Goal: Task Accomplishment & Management: Use online tool/utility

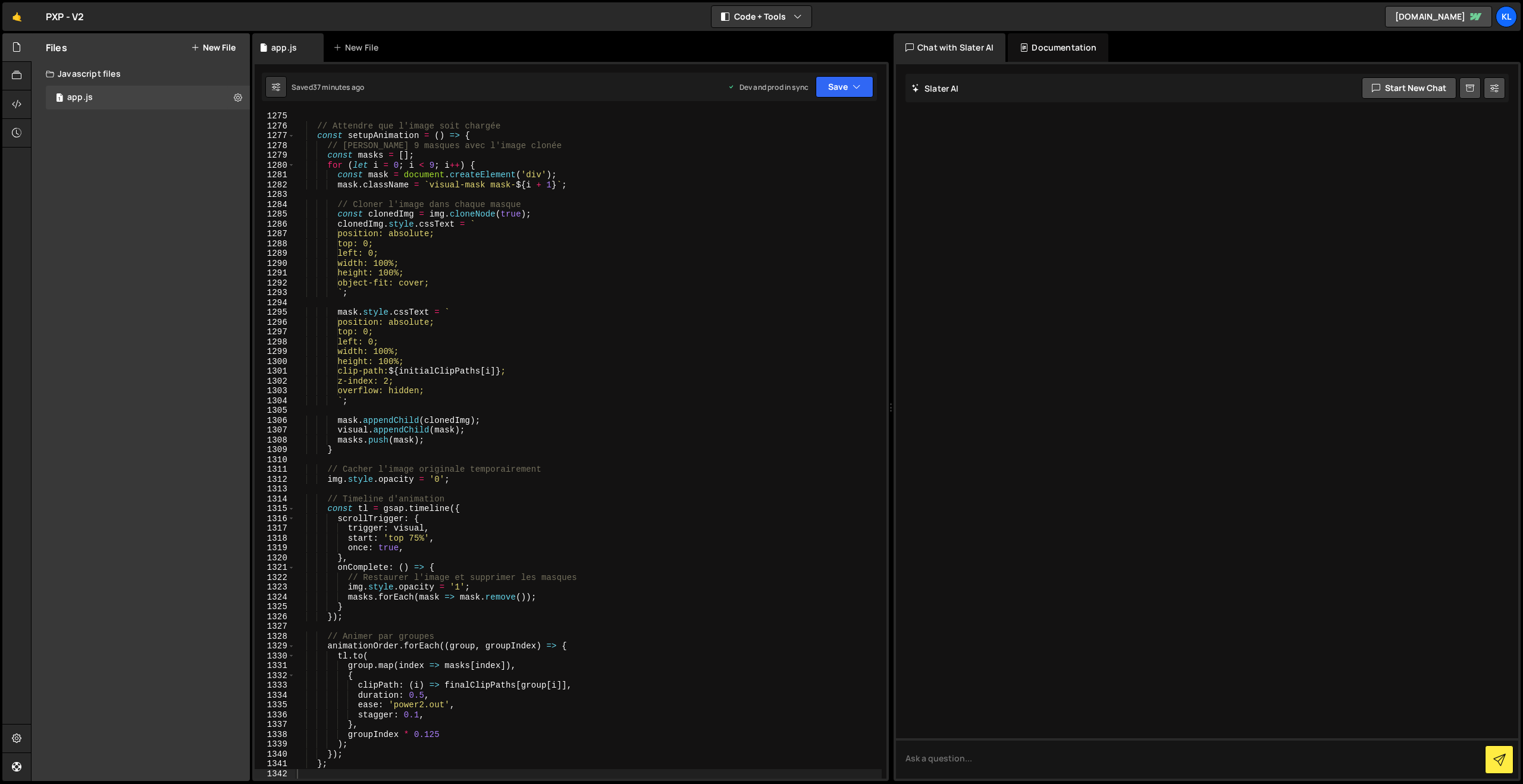
scroll to position [12500, 0]
click at [12, 19] on link "🤙" at bounding box center [17, 17] width 29 height 29
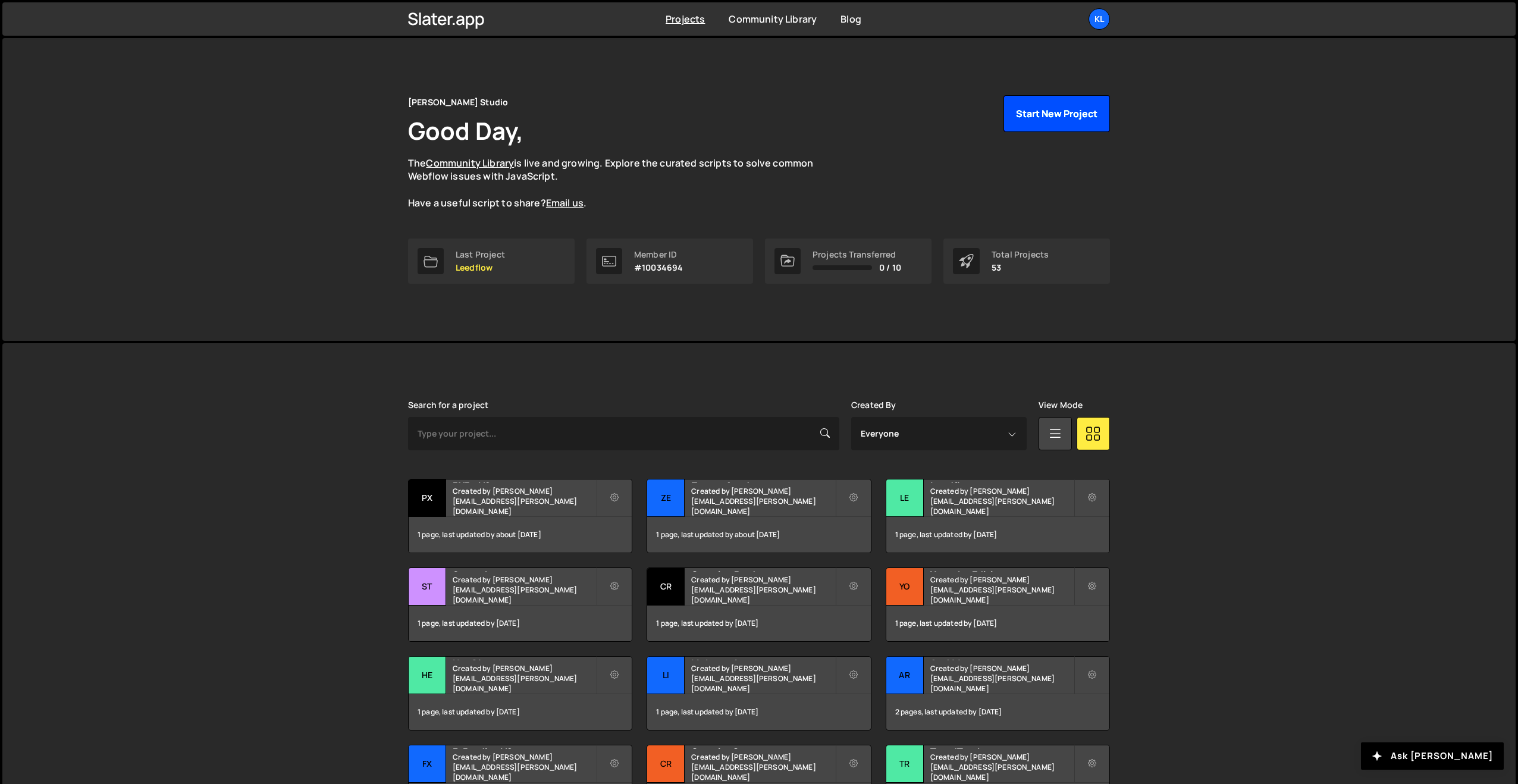
click at [1046, 113] on button "Start New Project" at bounding box center [1056, 114] width 107 height 37
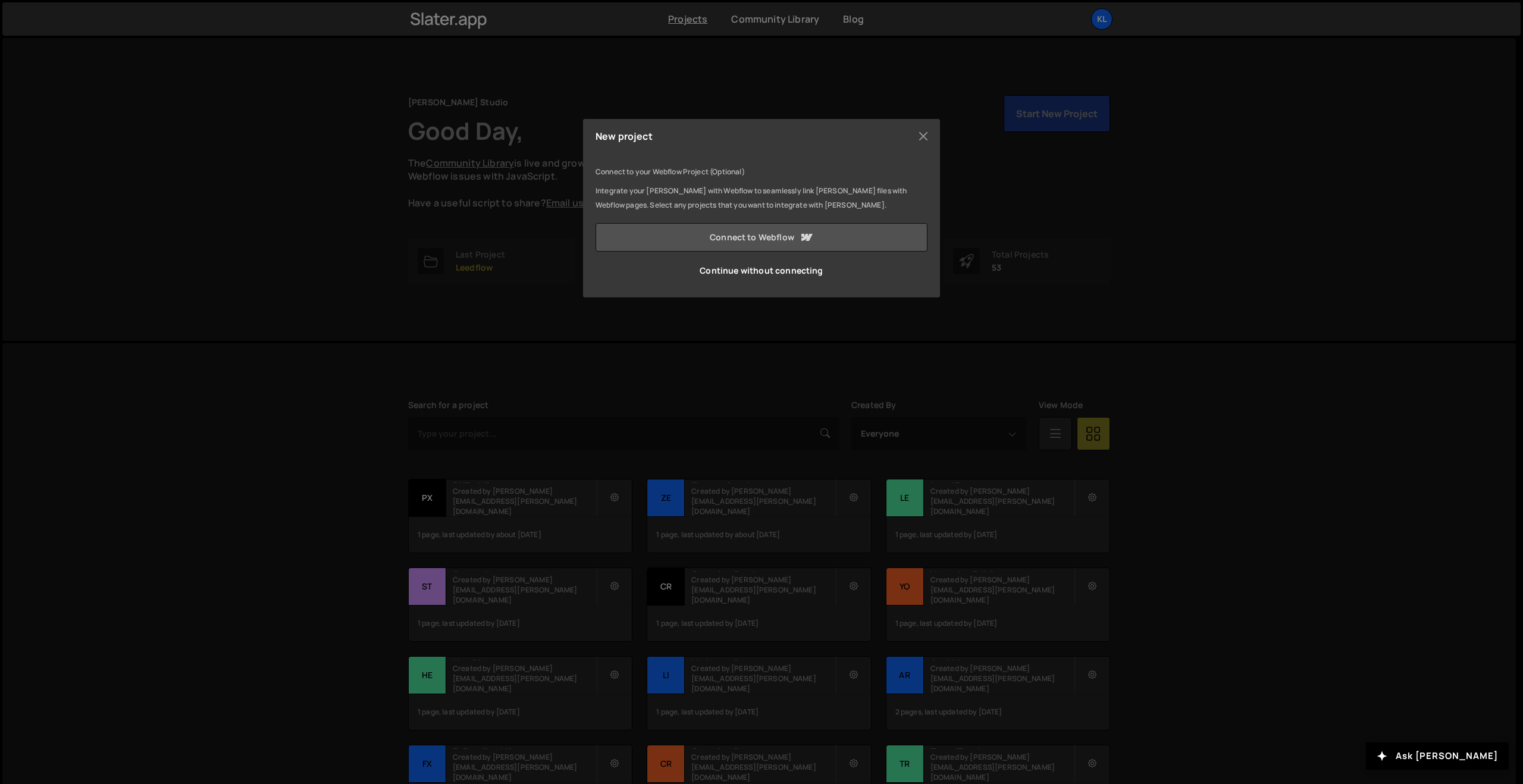
click at [704, 233] on link "Connect to Webflow" at bounding box center [761, 238] width 332 height 29
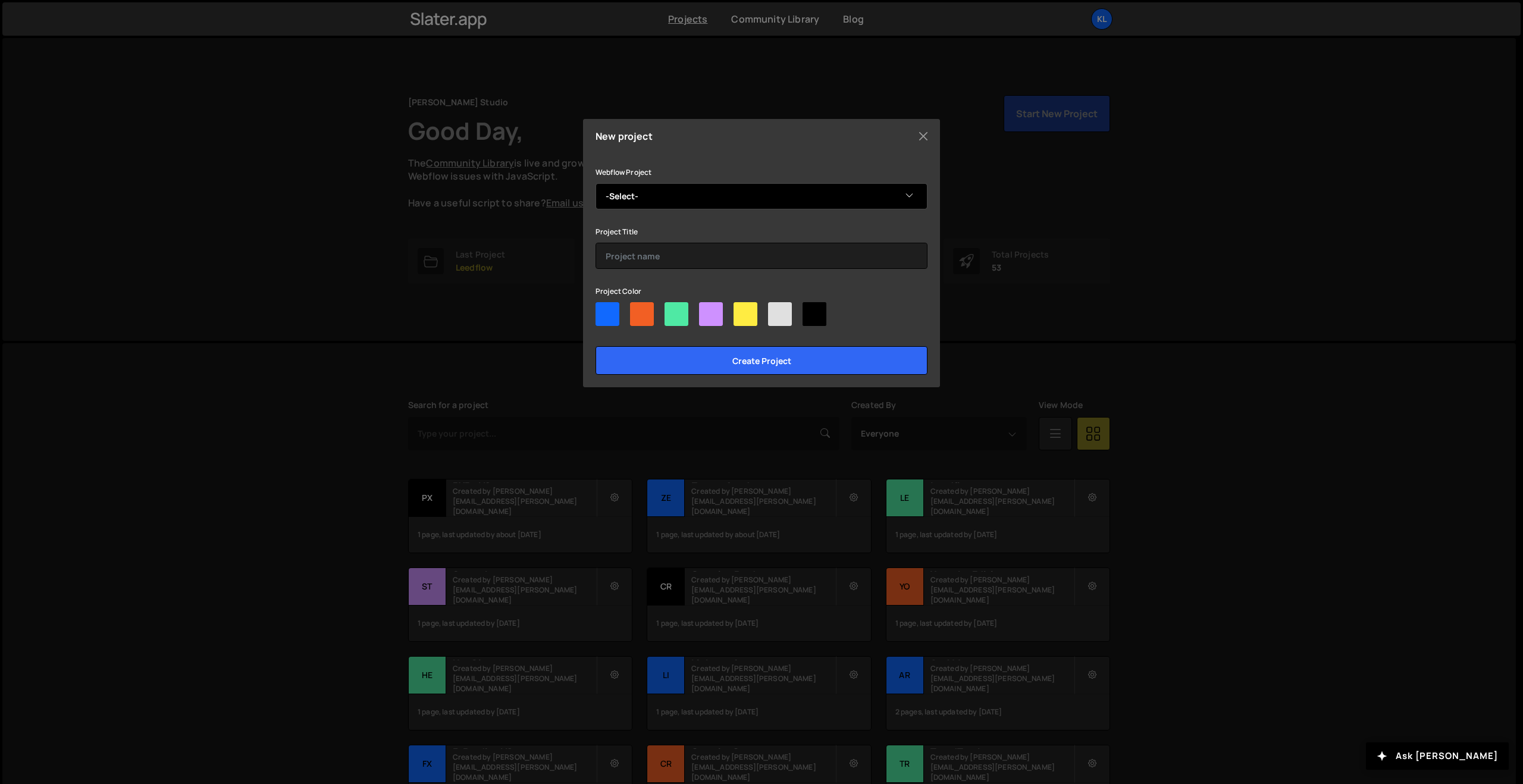
click at [650, 206] on select "-Select- Sitevolution V2" at bounding box center [761, 196] width 332 height 26
select select "68ef585e510d88d097626373"
click at [595, 183] on select "-Select- Sitevolution V2" at bounding box center [761, 196] width 332 height 26
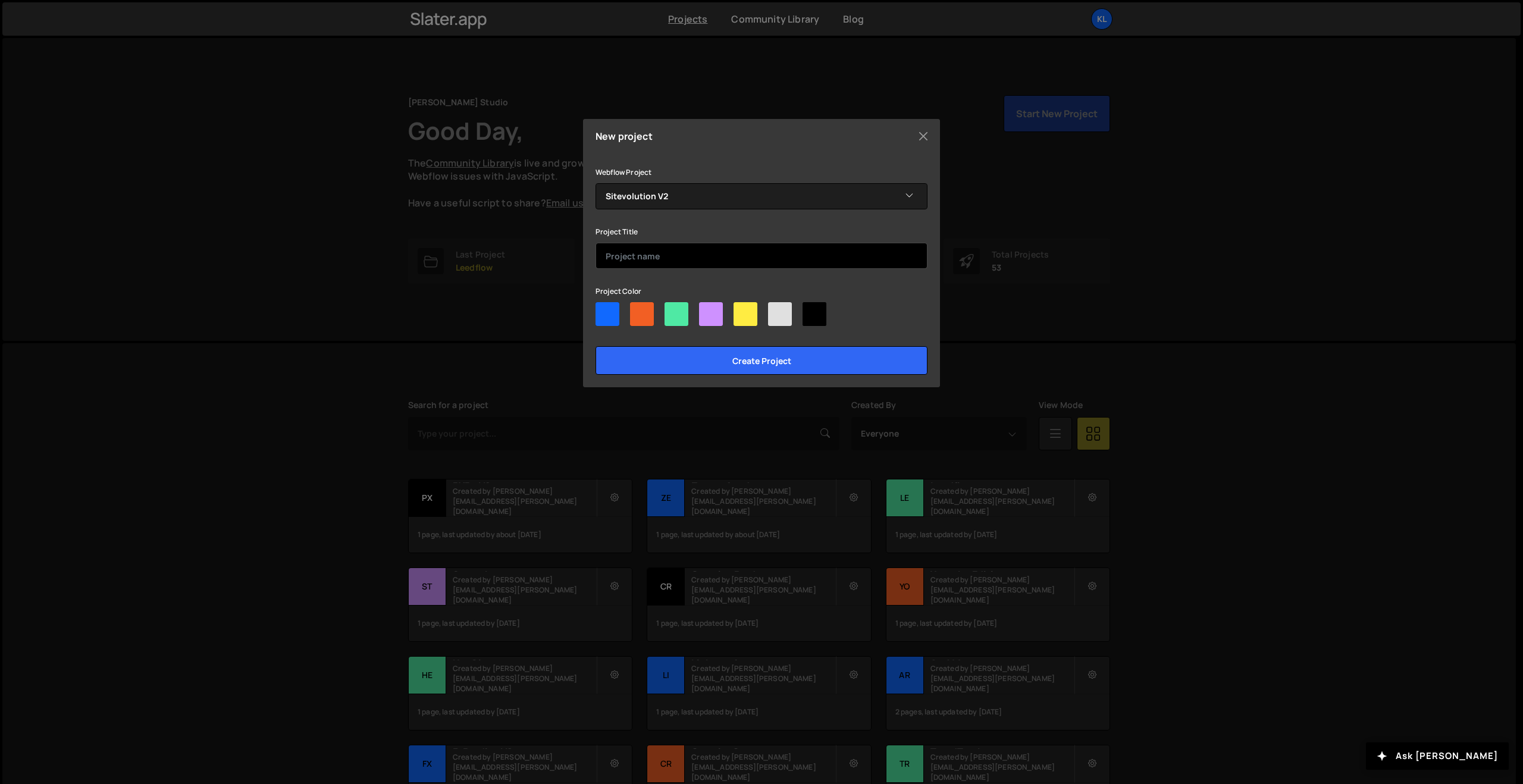
click at [644, 253] on input "text" at bounding box center [761, 256] width 332 height 26
click at [606, 314] on div at bounding box center [607, 314] width 24 height 24
click at [603, 310] on input"] "radio" at bounding box center [599, 306] width 7 height 7
radio input"] "true"
click at [617, 254] on input "text" at bounding box center [761, 256] width 332 height 26
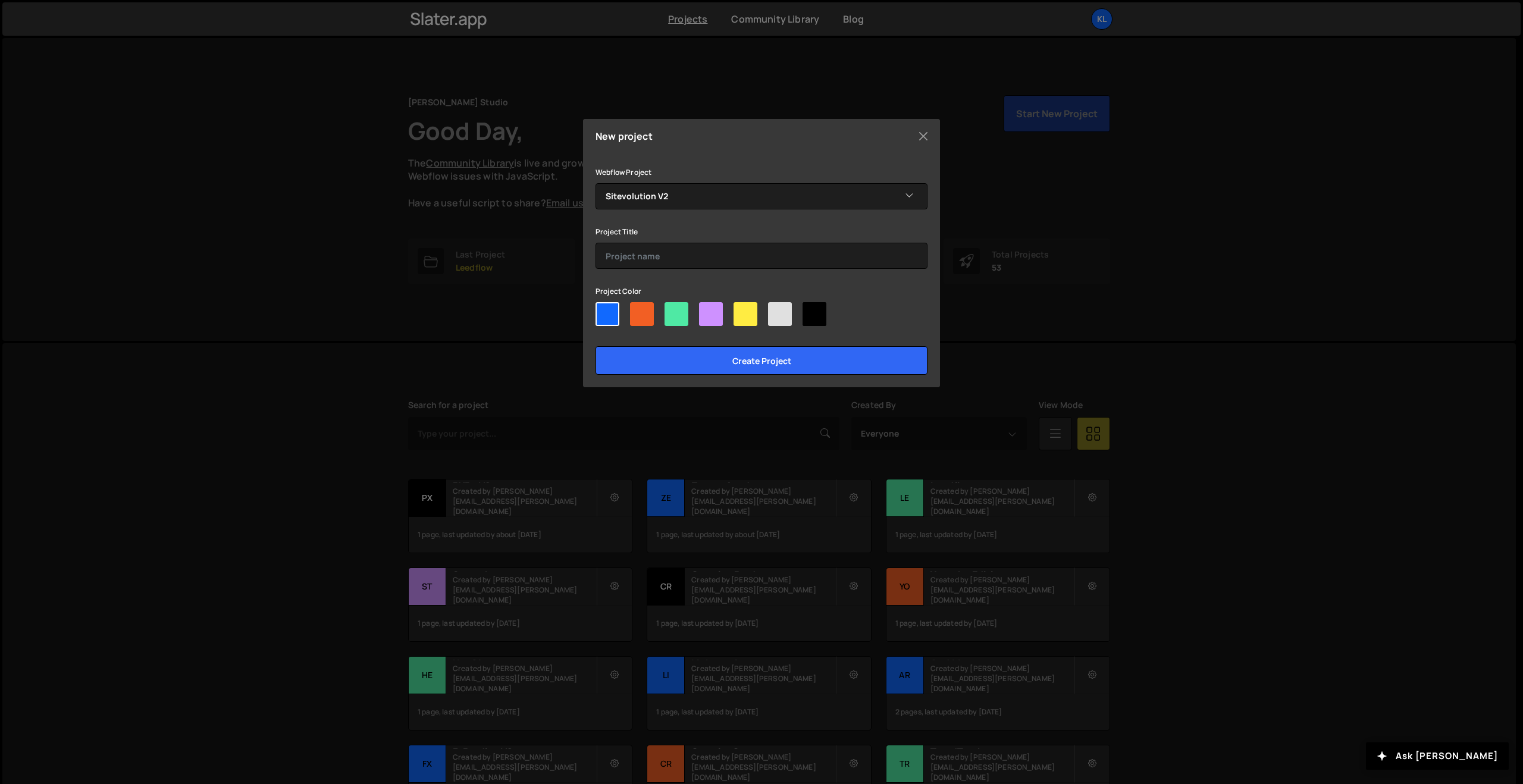
click at [709, 312] on div at bounding box center [711, 314] width 24 height 24
click at [707, 310] on input"] "radio" at bounding box center [703, 306] width 7 height 7
radio input"] "true"
click at [659, 254] on input "text" at bounding box center [761, 256] width 332 height 26
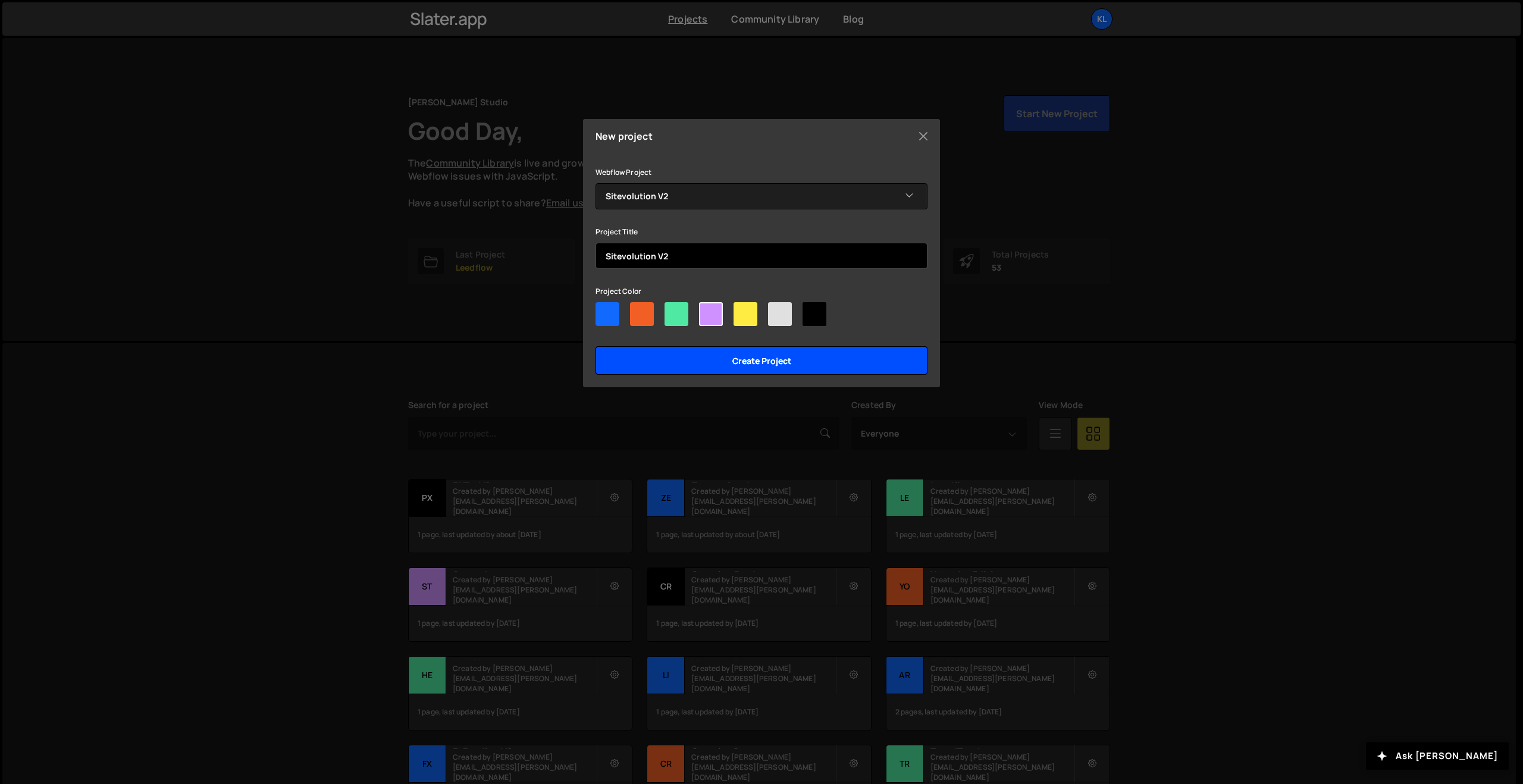
type input "Sitevolution V2"
click at [810, 361] on input "Create project" at bounding box center [761, 361] width 332 height 29
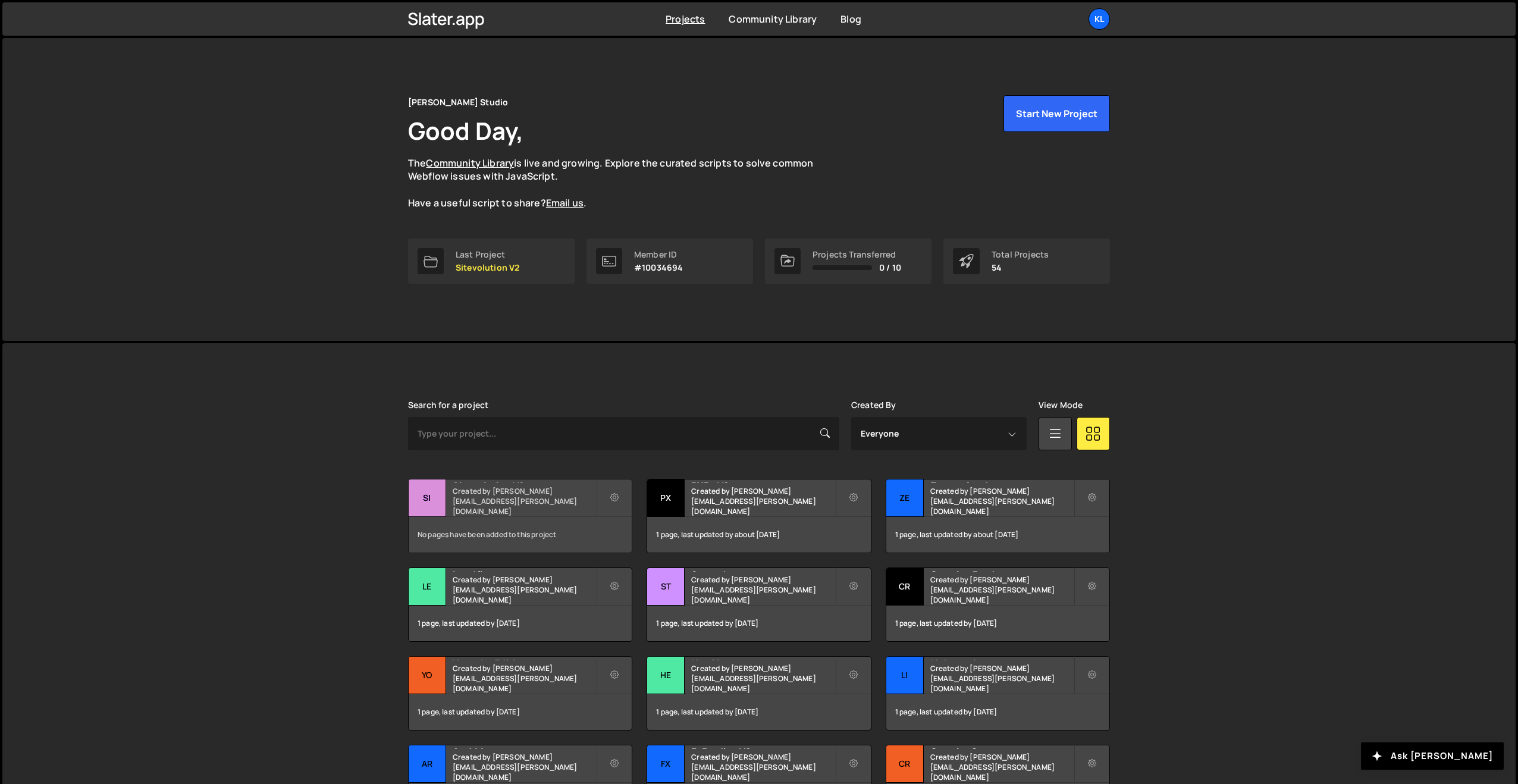
click at [550, 498] on div "Sitevolution V2 Created by clem.deodat@gmail.com" at bounding box center [520, 497] width 223 height 37
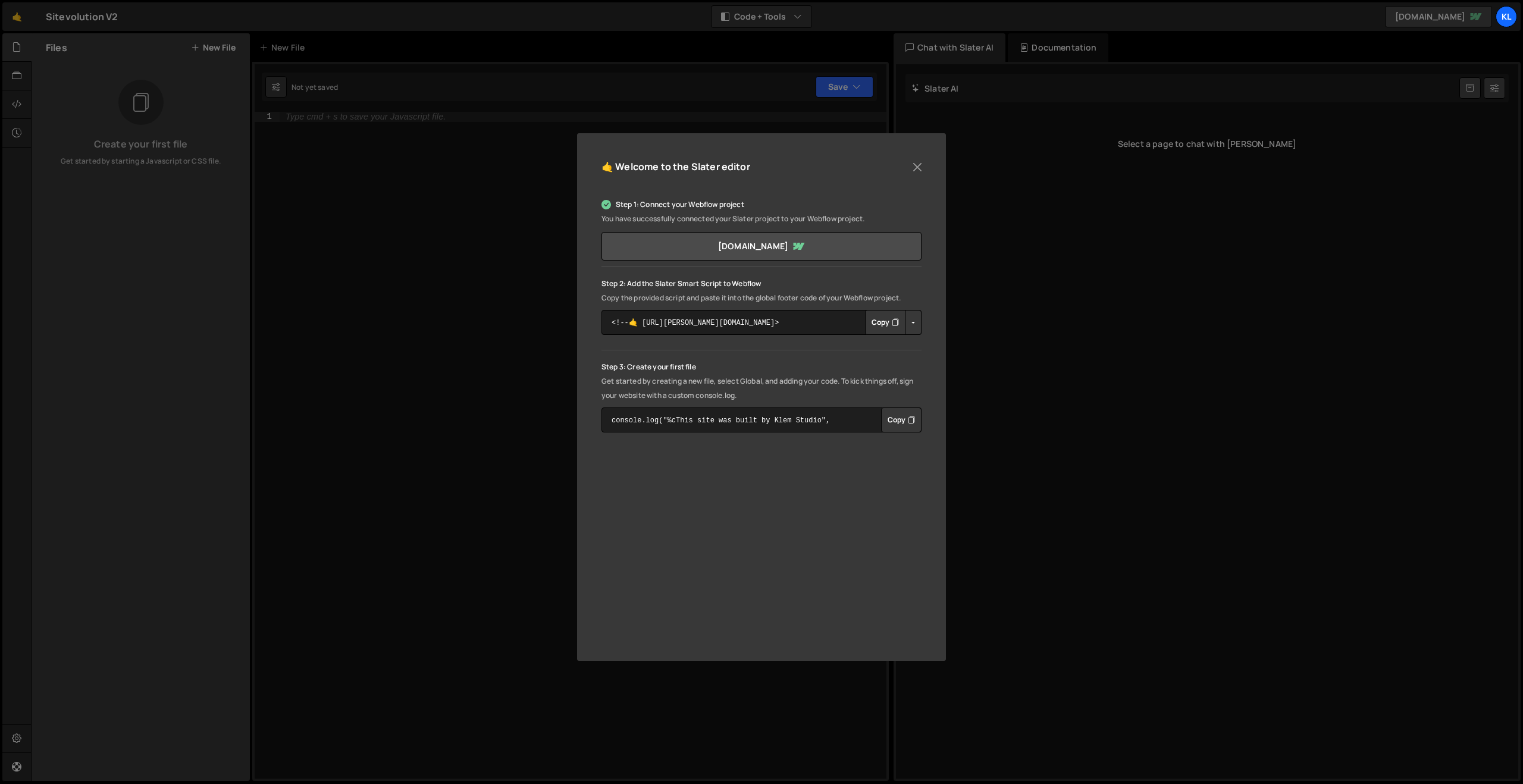
click at [406, 198] on div "🤙 Welcome to the [PERSON_NAME] editor Step 1: Connect your Webflow project You …" at bounding box center [761, 392] width 1523 height 784
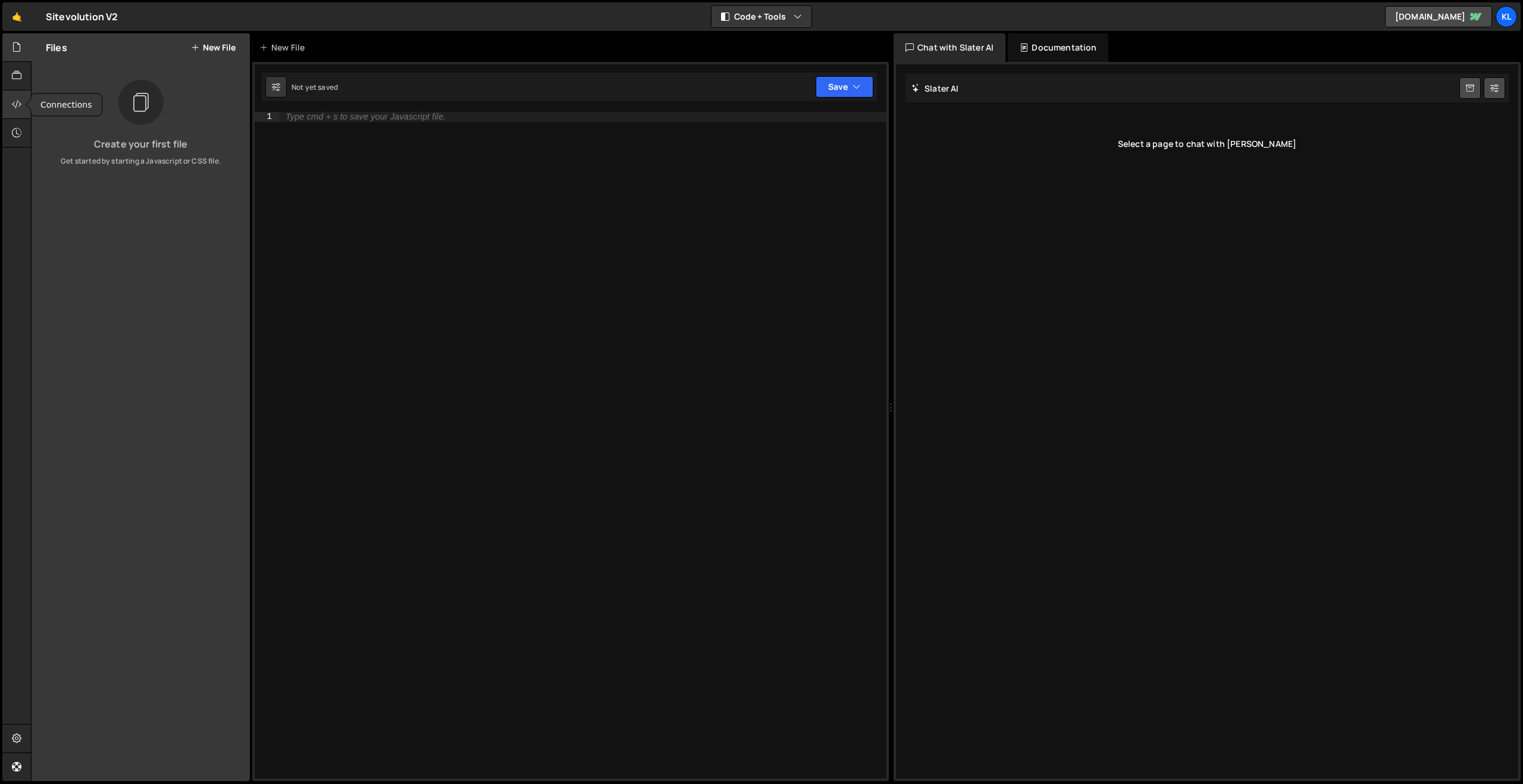
click at [17, 105] on icon at bounding box center [16, 104] width 9 height 13
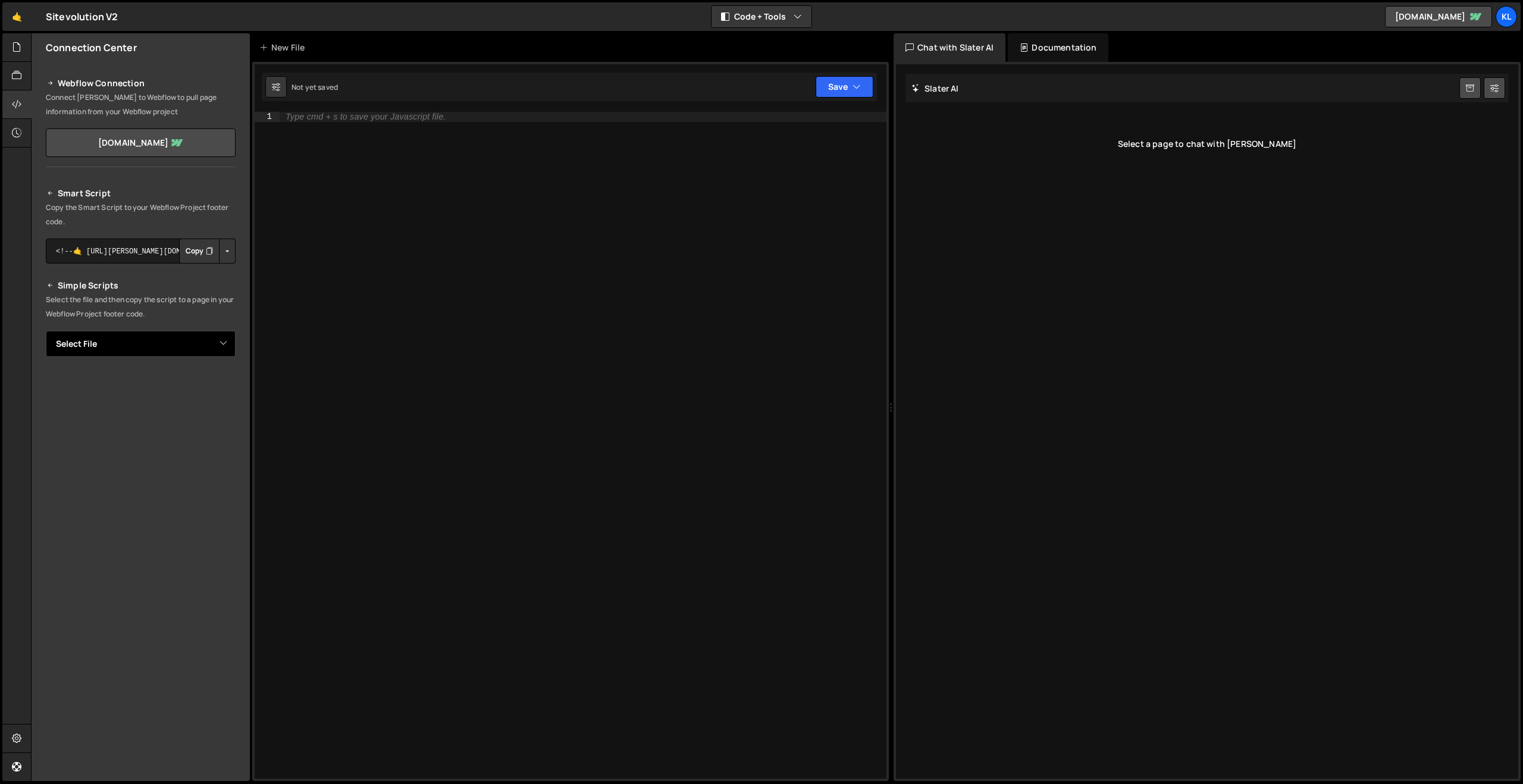
click at [142, 338] on select "Select File" at bounding box center [140, 344] width 190 height 26
click at [12, 47] on icon at bounding box center [16, 47] width 9 height 13
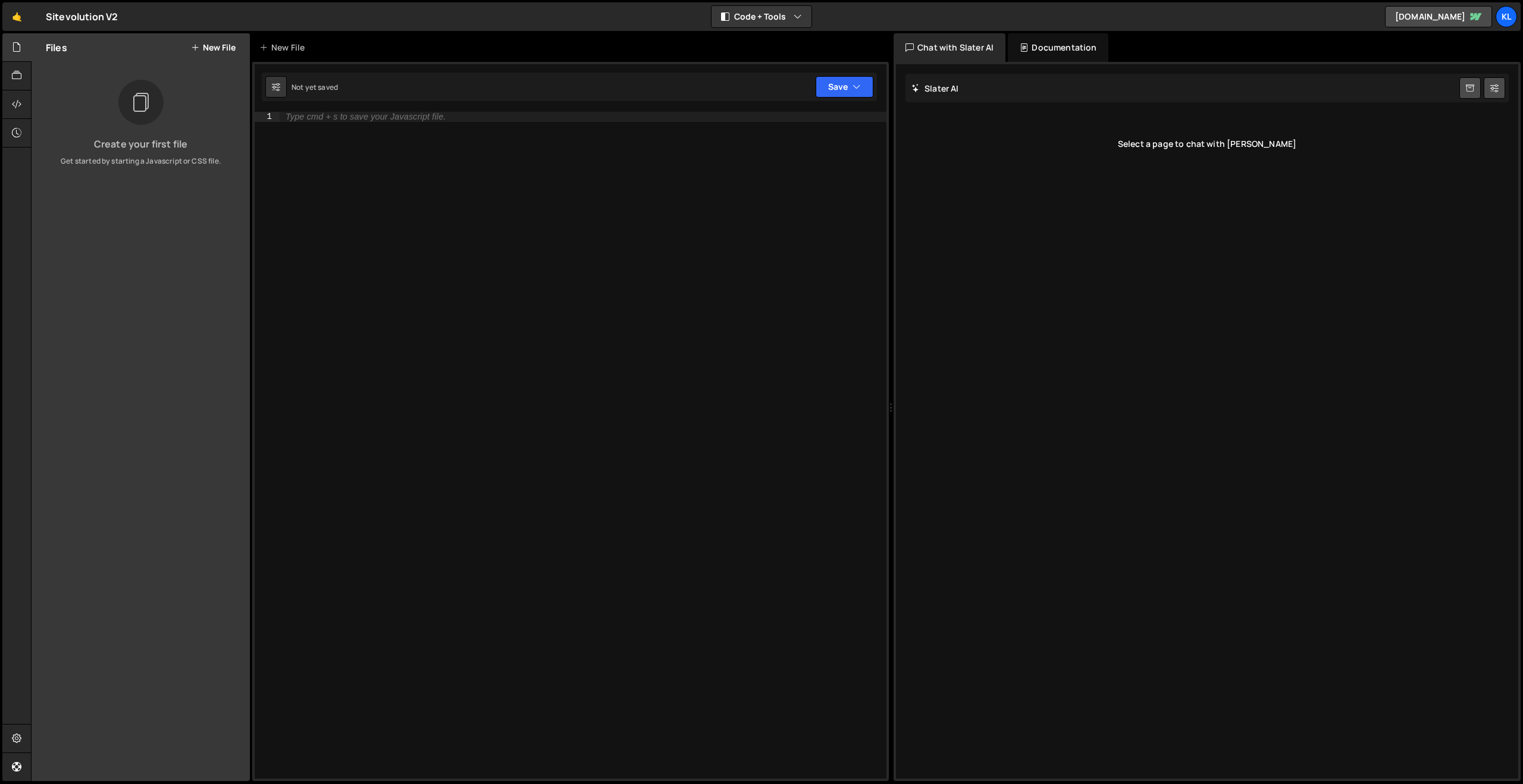
click at [224, 44] on button "New File" at bounding box center [213, 47] width 45 height 9
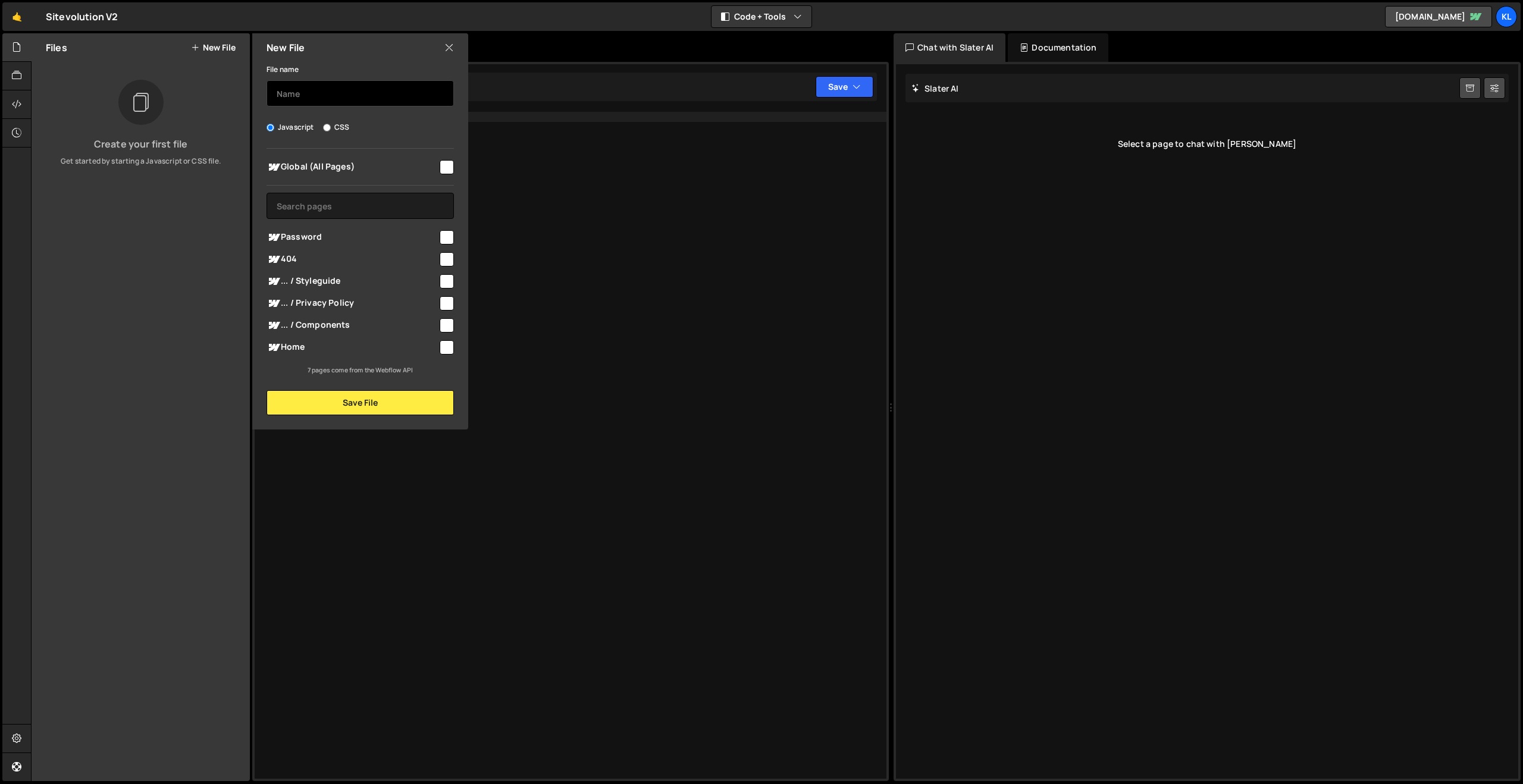
click at [335, 95] on input "text" at bounding box center [360, 94] width 187 height 26
type input "script"
click at [450, 165] on input "checkbox" at bounding box center [447, 167] width 14 height 14
checkbox input "true"
click at [376, 397] on button "Save File" at bounding box center [360, 402] width 187 height 25
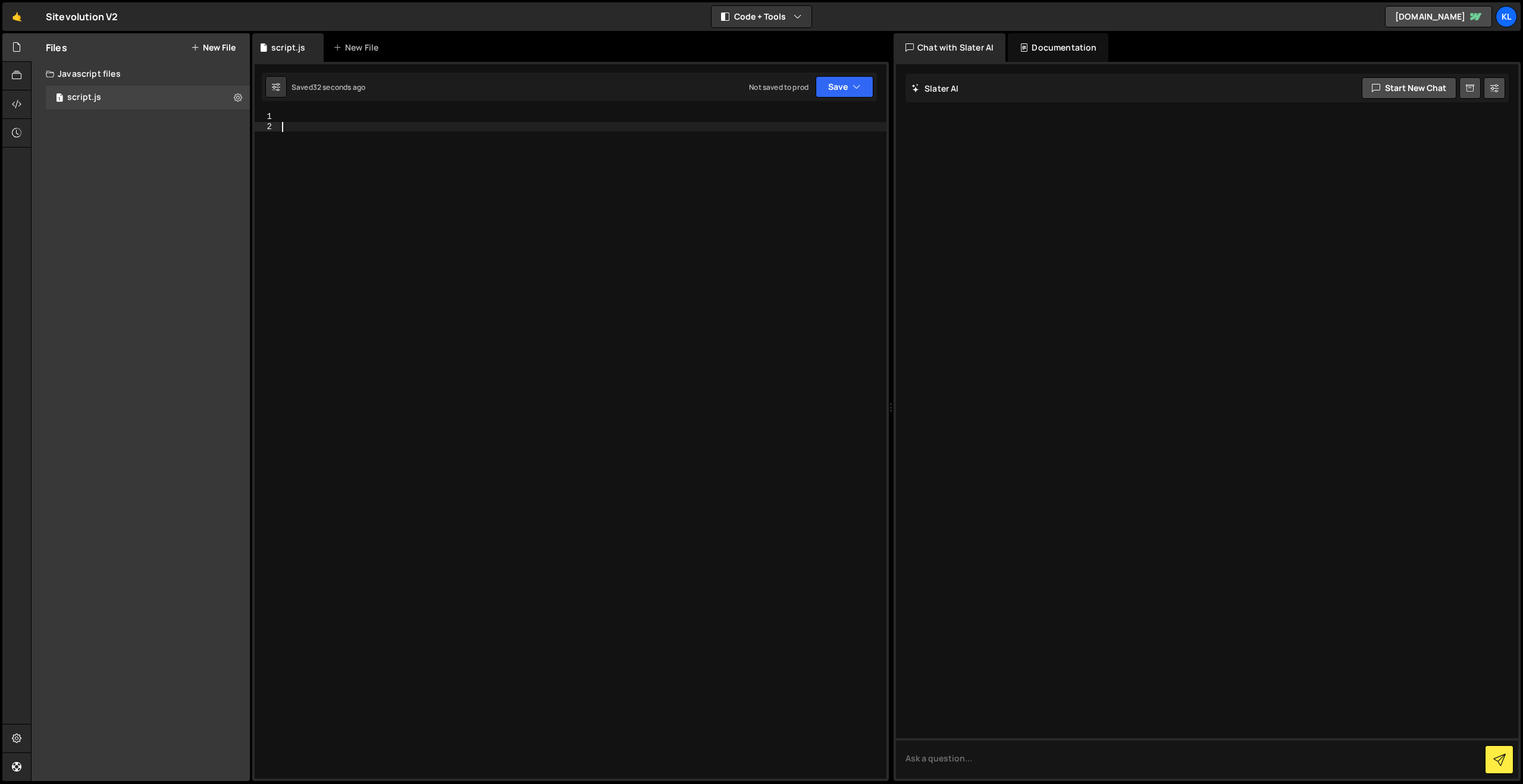
click at [528, 121] on div at bounding box center [583, 455] width 606 height 686
paste textarea
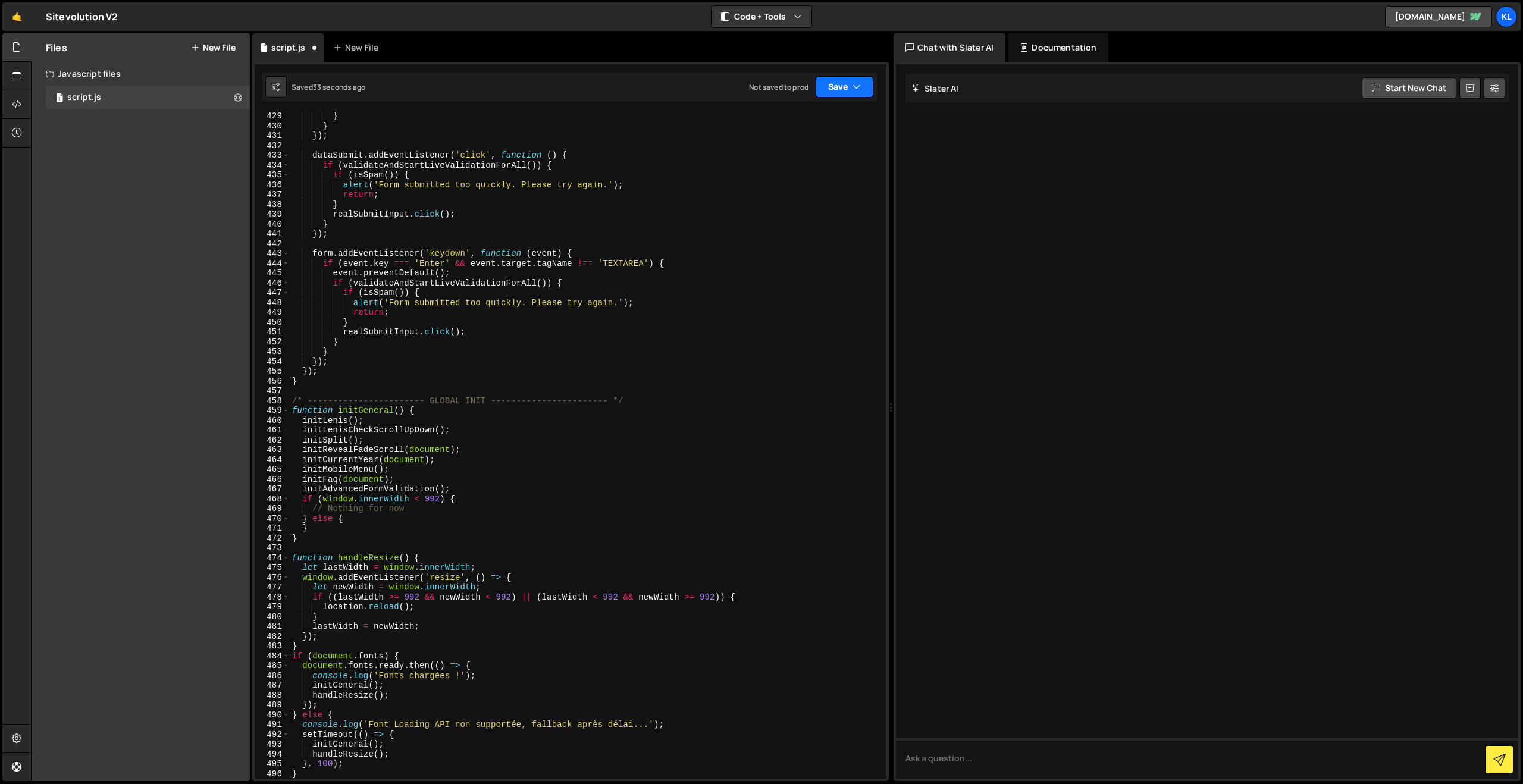
drag, startPoint x: 833, startPoint y: 91, endPoint x: 832, endPoint y: 97, distance: 6.1
click at [833, 90] on button "Save" at bounding box center [844, 87] width 57 height 21
click at [809, 147] on button "Save to Production S Not saved to prod" at bounding box center [804, 162] width 143 height 39
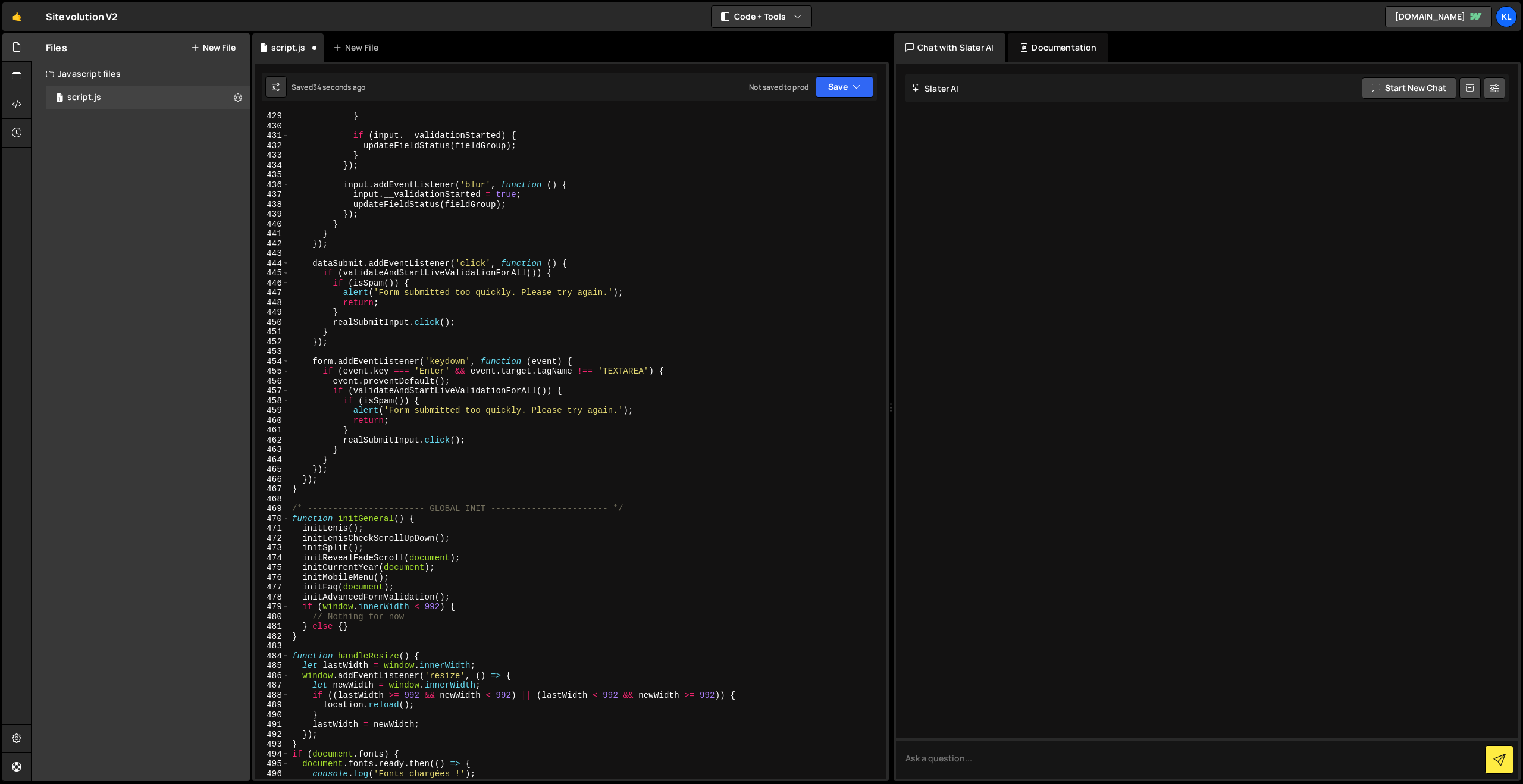
scroll to position [4200, 0]
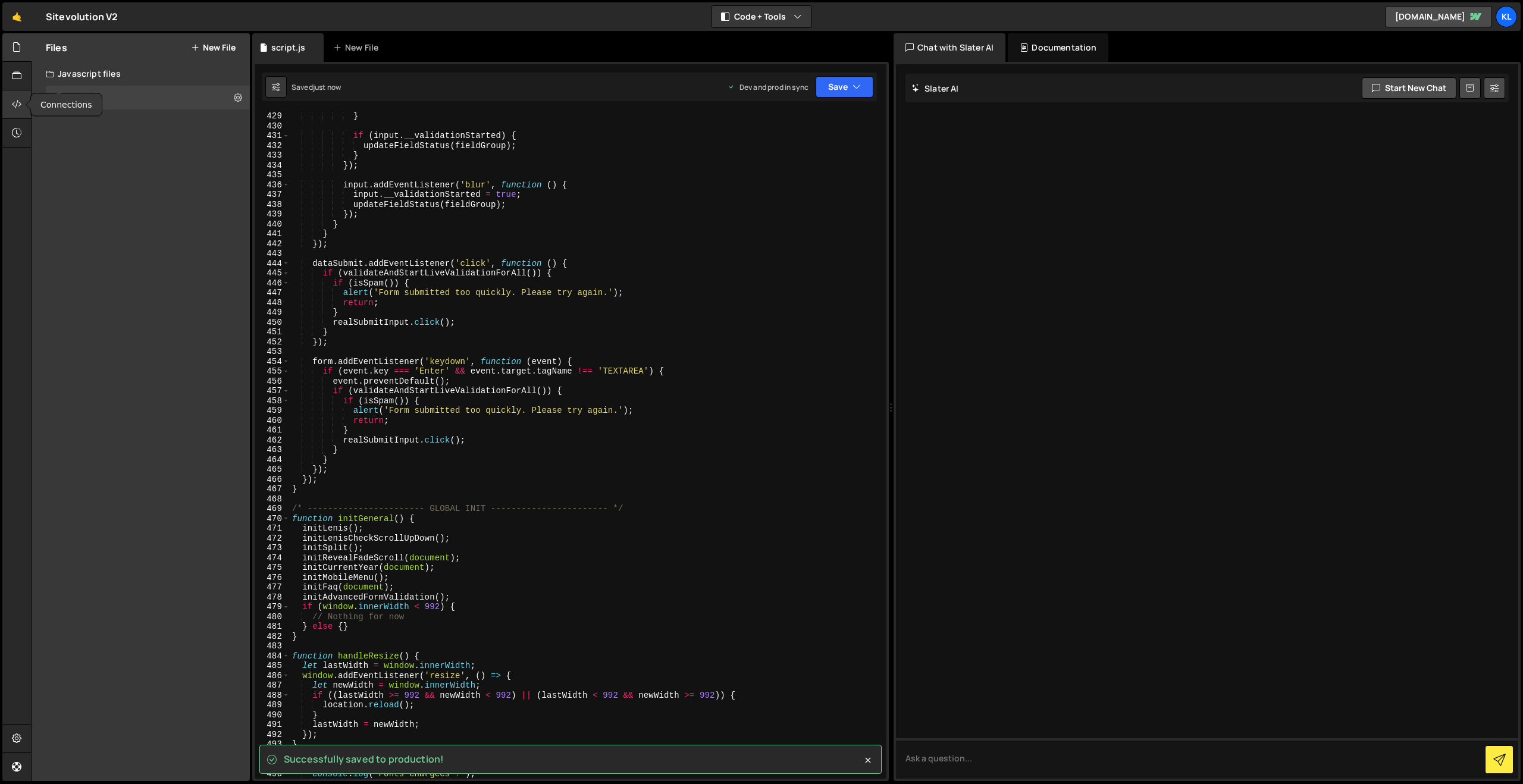
click at [17, 100] on icon at bounding box center [16, 104] width 9 height 13
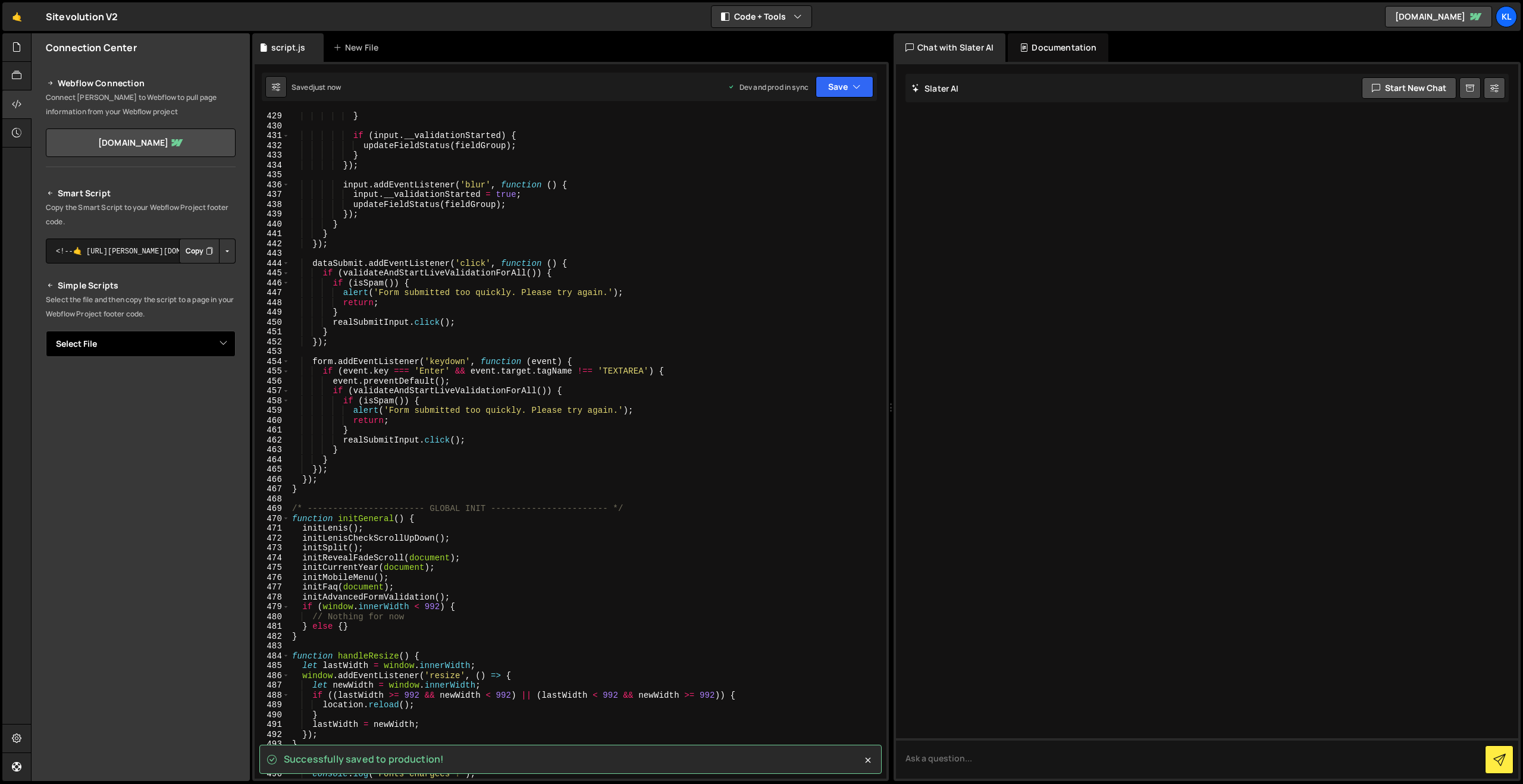
click at [161, 337] on select "Select File script.js" at bounding box center [140, 344] width 190 height 26
select select "48484"
click at [46, 331] on select "Select File script.js" at bounding box center [140, 344] width 190 height 26
click at [196, 380] on button "Copy" at bounding box center [199, 384] width 41 height 25
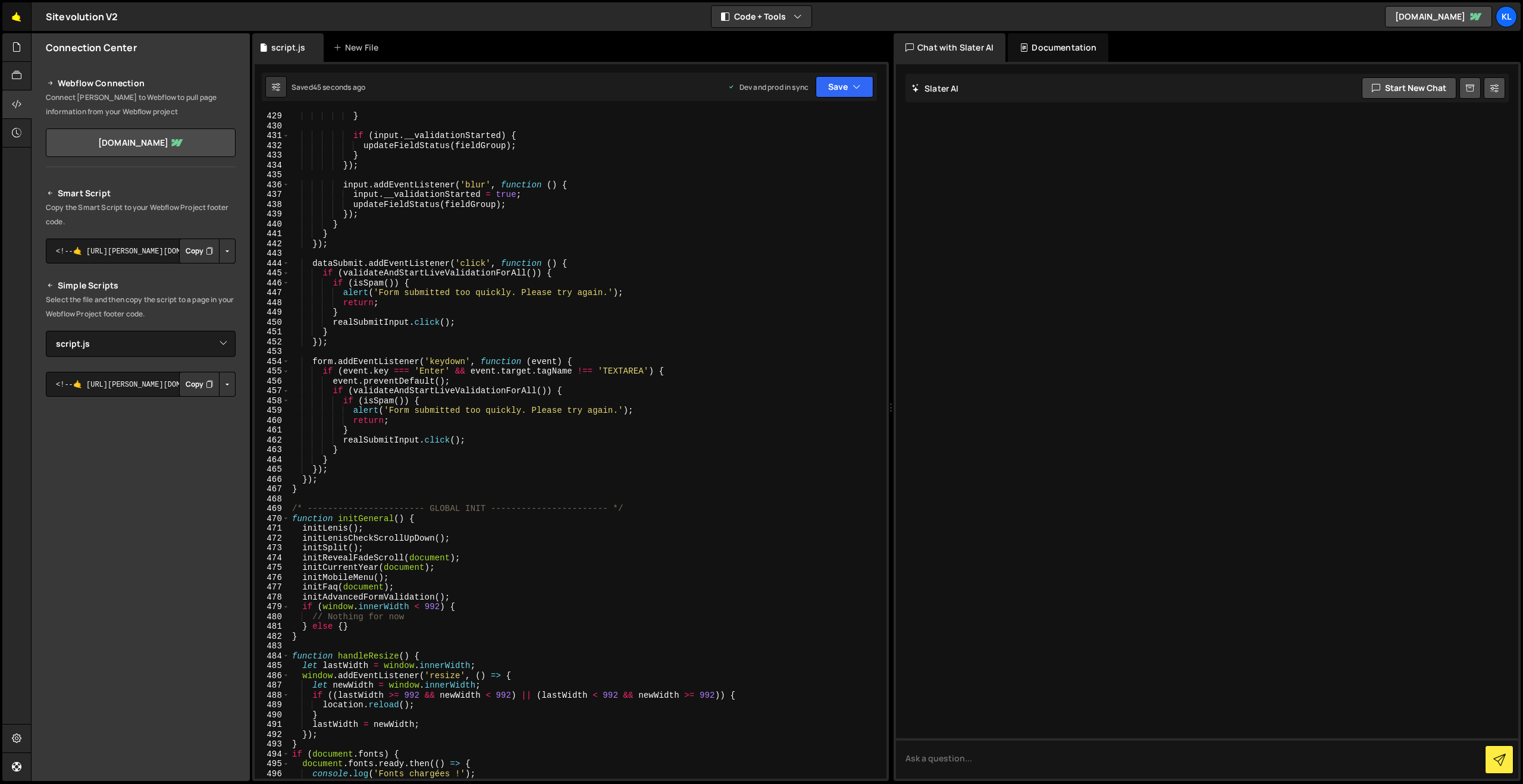
click at [19, 16] on link "🤙" at bounding box center [17, 17] width 29 height 29
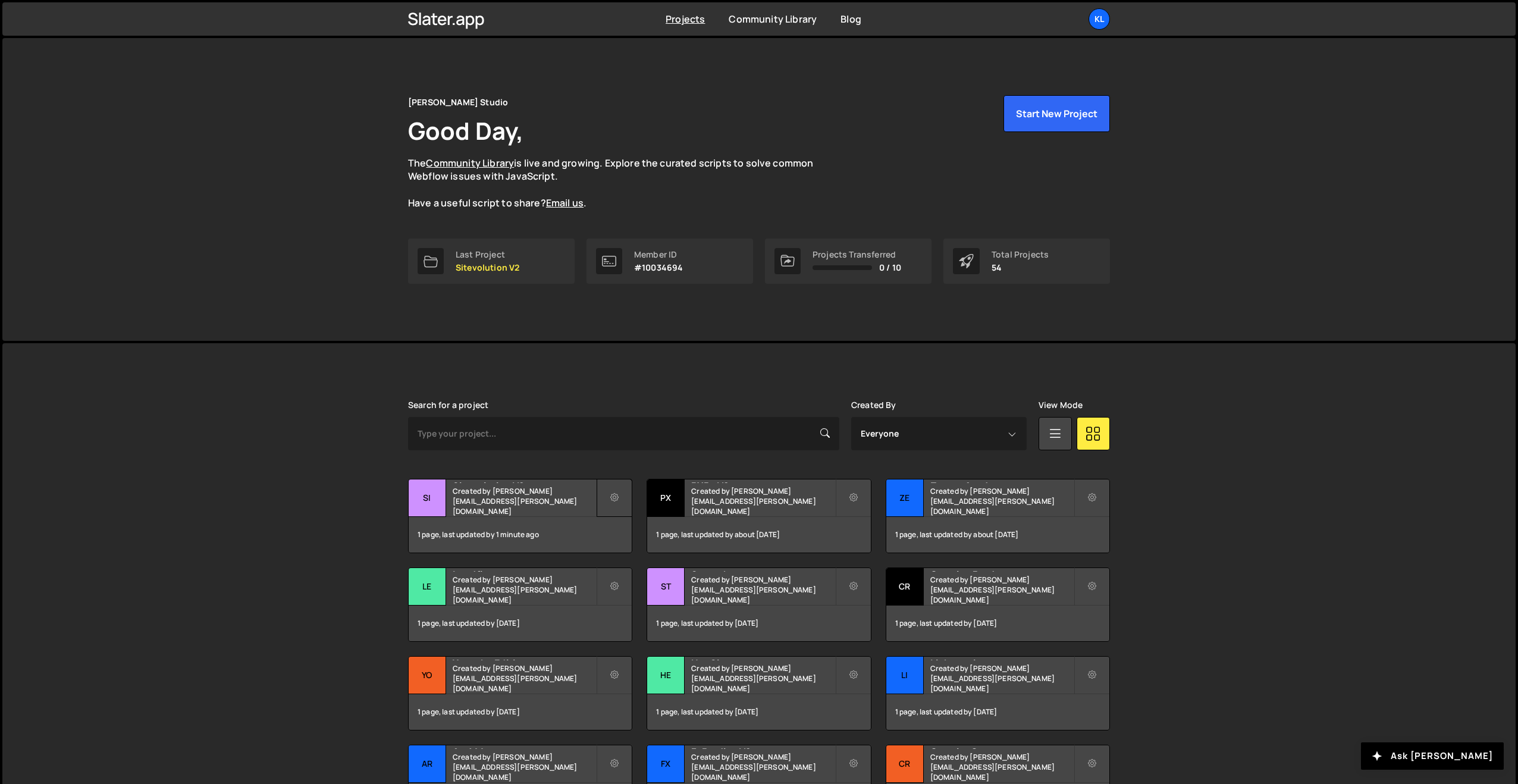
click at [618, 492] on icon at bounding box center [614, 497] width 8 height 12
click at [659, 569] on link "Manage access" at bounding box center [668, 564] width 142 height 19
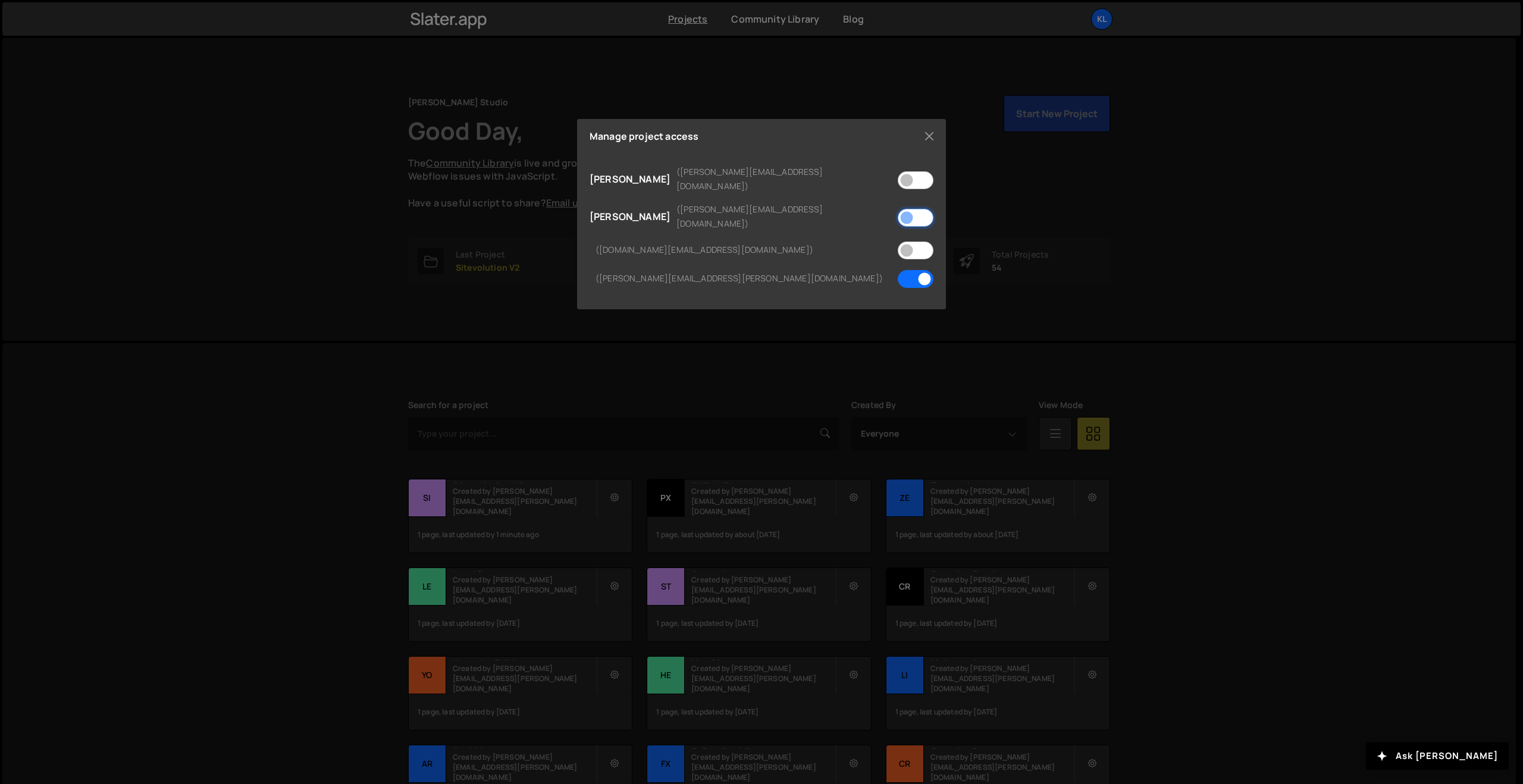
click at [920, 209] on input "checkbox" at bounding box center [915, 218] width 36 height 18
checkbox input "true"
click at [842, 358] on div "Manage project access [PERSON_NAME] ([EMAIL_ADDRESS][DOMAIN_NAME]) [PERSON_NAME…" at bounding box center [761, 392] width 1523 height 784
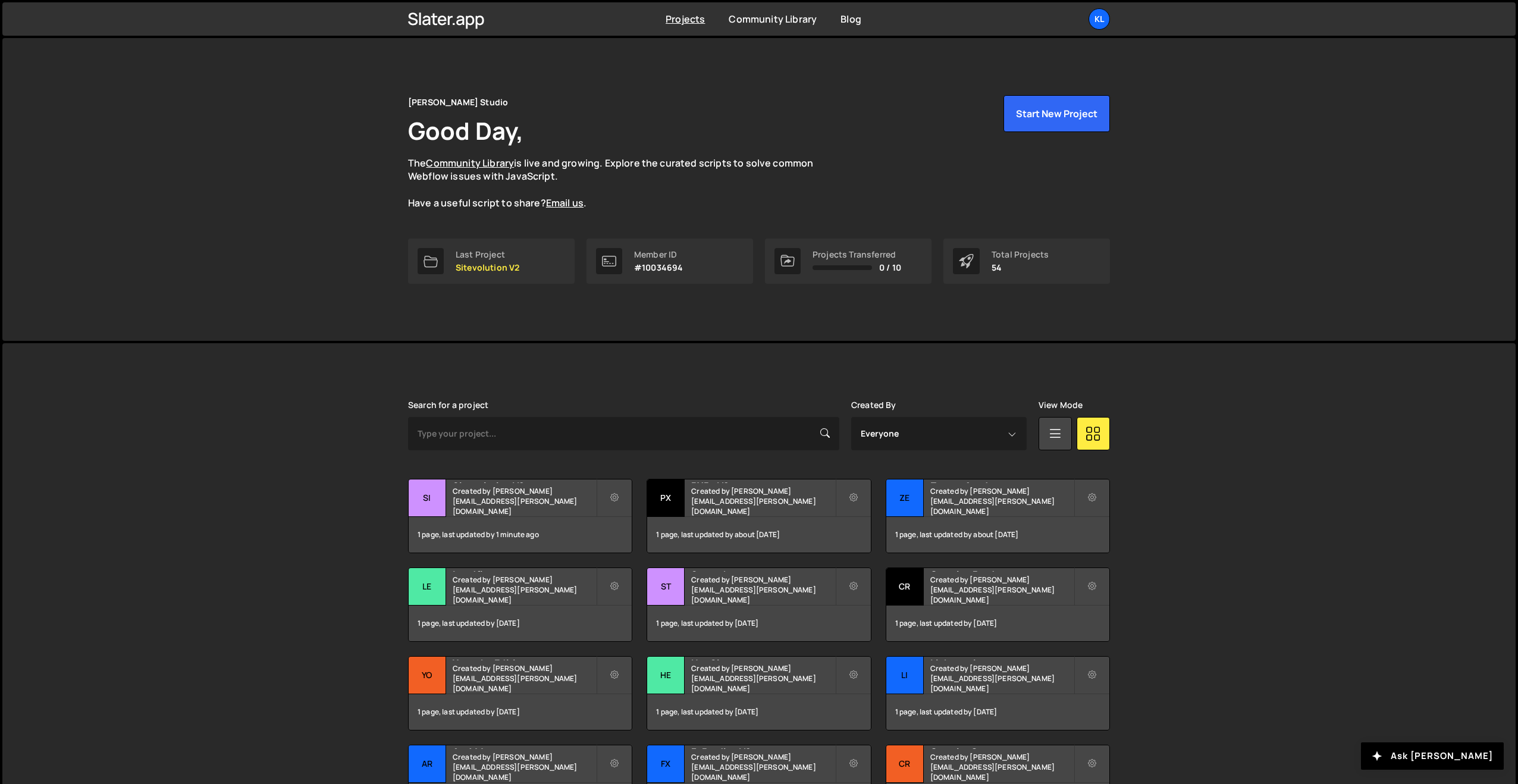
scroll to position [1, 0]
